Goal: Submit feedback/report problem

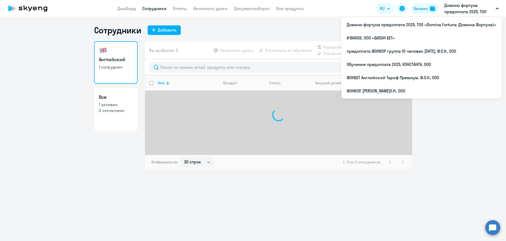
select select "30"
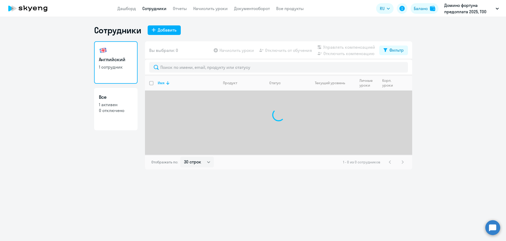
select select "30"
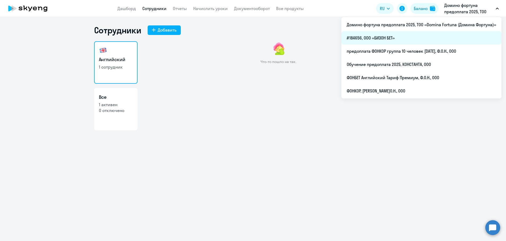
click at [387, 38] on li "#184656, ООО «БИЗОН БЕТ»" at bounding box center [422, 37] width 160 height 13
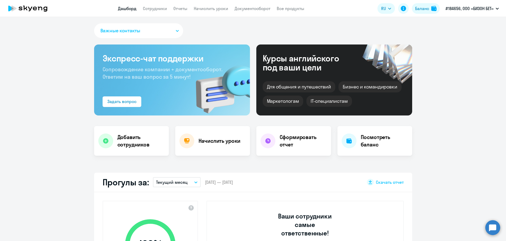
click at [163, 12] on app-header "Дашборд Сотрудники Отчеты Начислить уроки Документооборот Все продукты Дашборд …" at bounding box center [253, 8] width 506 height 17
click at [155, 8] on link "Сотрудники" at bounding box center [155, 8] width 24 height 5
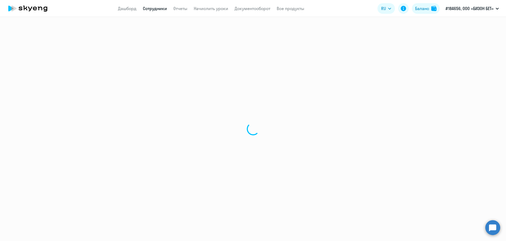
select select "30"
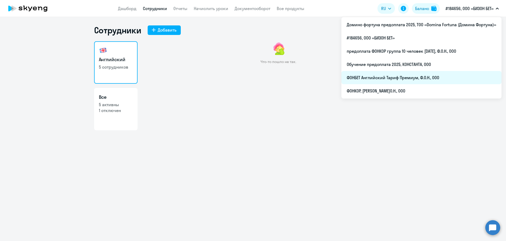
click at [383, 76] on li "ФОНБЕТ Английский Тариф Премиум, Ф.О.Н., ООО" at bounding box center [422, 77] width 160 height 13
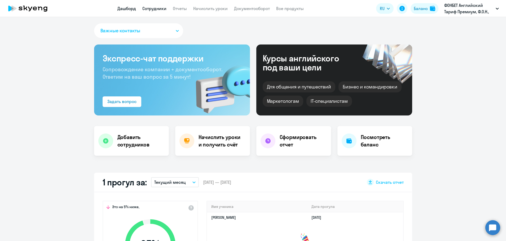
click at [151, 9] on link "Сотрудники" at bounding box center [154, 8] width 24 height 5
select select "30"
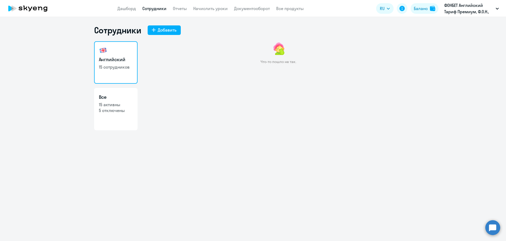
click at [490, 227] on circle at bounding box center [492, 227] width 15 height 15
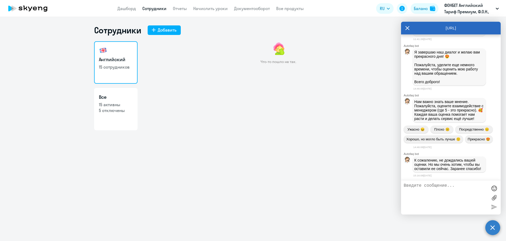
scroll to position [1223, 0]
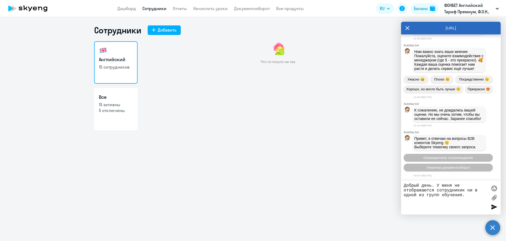
click at [465, 190] on textarea "Добрый день. У меня не отображаются сотрудникик ни в одной из групп обучения." at bounding box center [446, 197] width 84 height 29
click at [469, 195] on textarea "Добрый день. У меня не отображаются сотрудники ни в одной из групп обучения." at bounding box center [446, 197] width 84 height 29
click at [447, 207] on textarea "Добрый день. У меня не отображаются сотрудники ни в одной из групп обучения.Вез…" at bounding box center [446, 197] width 84 height 29
click at [451, 201] on textarea "Добрый день. У меня не отображаются сотрудники ни в одной из групп обучения.Вез…" at bounding box center [446, 197] width 84 height 29
paste textarea "."
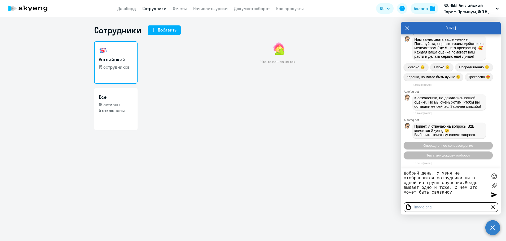
click at [466, 184] on textarea "Добрый день. У меня не отображаются сотрудники ни в одной из групп обучения.Вез…" at bounding box center [446, 185] width 84 height 29
click at [454, 172] on textarea "Добрый день. У меня не отображаются сотрудники ни в одной из групп обучения. Ве…" at bounding box center [446, 185] width 84 height 29
type textarea "Добрый день. У меня в [GEOGRAPHIC_DATA] компании не отображаются сотрудники ни …"
click at [493, 196] on div at bounding box center [494, 195] width 8 height 8
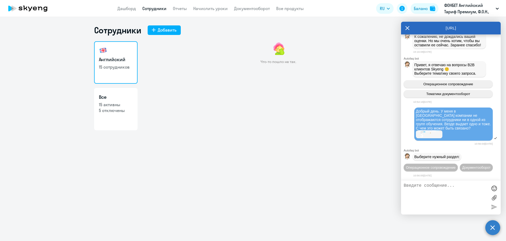
scroll to position [1302, 0]
click at [181, 8] on link "Отчеты" at bounding box center [180, 8] width 14 height 5
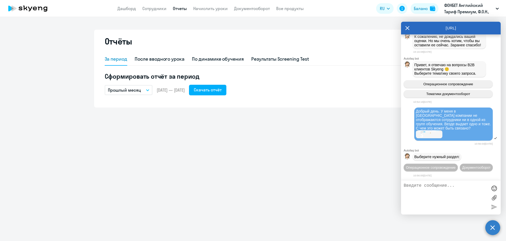
click at [149, 90] on icon "button" at bounding box center [147, 90] width 3 height 2
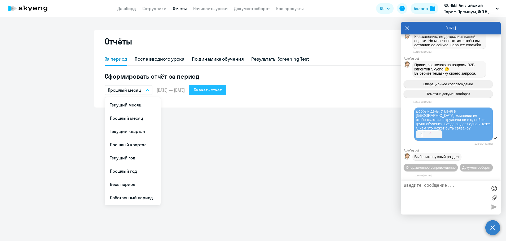
click at [222, 90] on div "Скачать отчёт" at bounding box center [208, 90] width 28 height 6
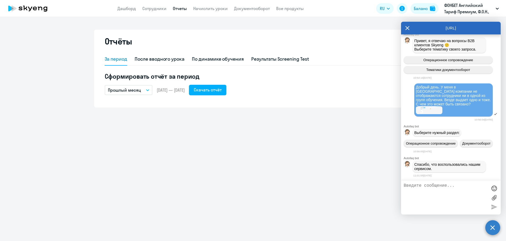
scroll to position [1326, 0]
click at [456, 142] on span "Операционное сопровождение" at bounding box center [431, 144] width 50 height 4
click at [438, 142] on span "Операционное сопровождение" at bounding box center [431, 144] width 50 height 4
click at [422, 186] on textarea at bounding box center [446, 197] width 84 height 29
type textarea "так же возникли проблемы при загрузке отчетов"
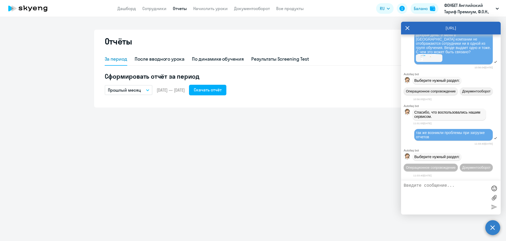
scroll to position [1388, 0]
